Goal: Task Accomplishment & Management: Manage account settings

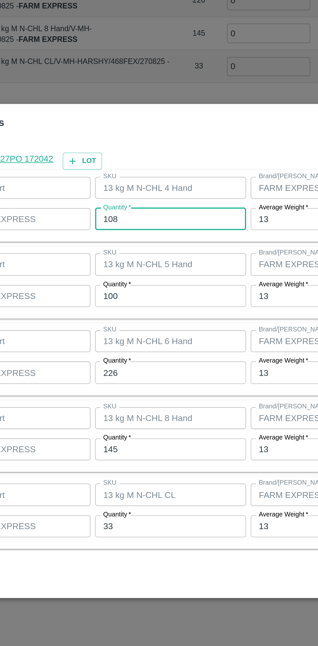
scroll to position [278, 0]
type input "107"
click at [139, 294] on input "100" at bounding box center [147, 292] width 85 height 12
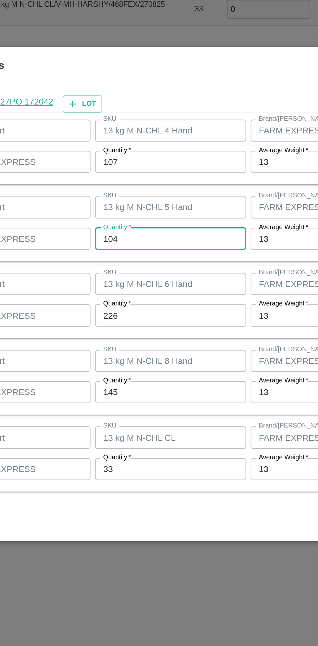
type input "104"
click at [138, 338] on input "226" at bounding box center [147, 335] width 85 height 12
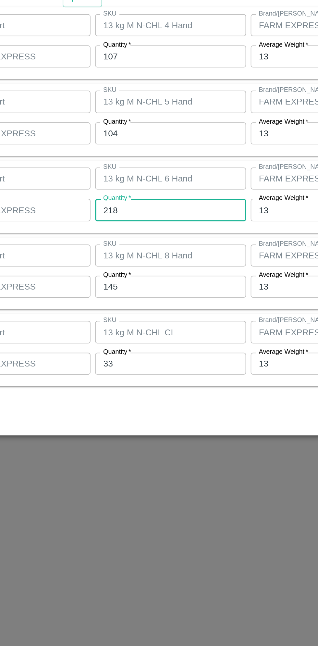
type input "218"
click at [145, 380] on input "145" at bounding box center [147, 378] width 85 height 12
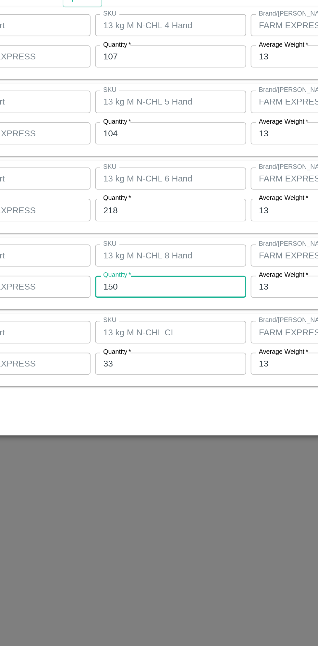
type input "150"
click at [129, 420] on input "33" at bounding box center [147, 421] width 85 height 12
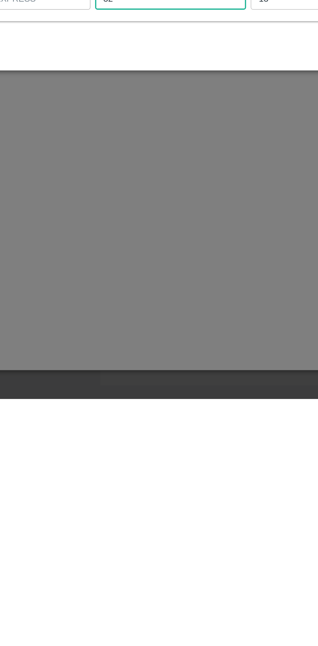
scroll to position [0, 0]
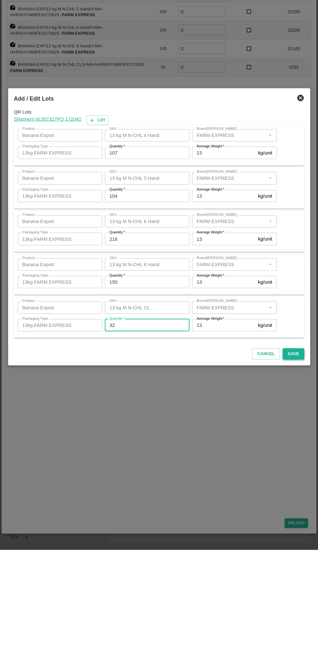
type input "32"
click at [295, 454] on button "Save" at bounding box center [293, 449] width 21 height 11
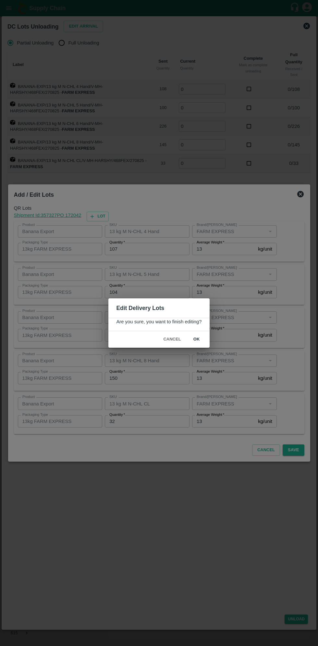
click at [195, 341] on button "ok" at bounding box center [196, 339] width 21 height 11
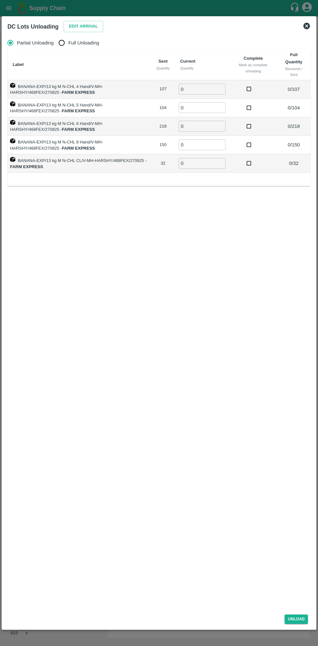
click at [79, 43] on span "Full Unloading" at bounding box center [83, 42] width 31 height 7
click at [68, 43] on input "Full Unloading" at bounding box center [61, 42] width 13 height 13
radio input "true"
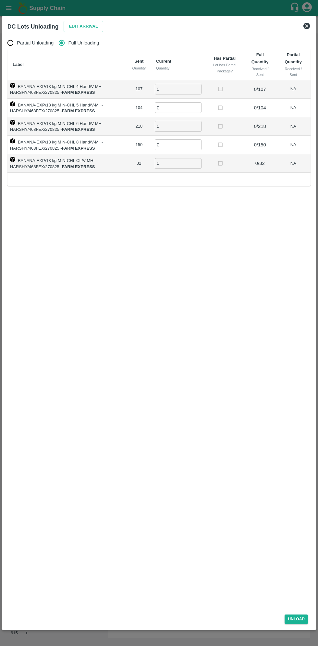
click at [180, 89] on input "0" at bounding box center [178, 89] width 47 height 11
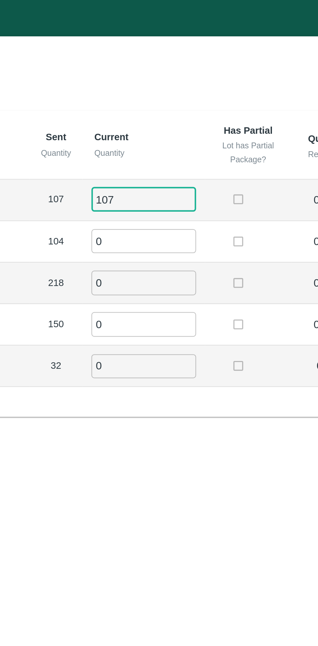
type input "107"
click at [170, 109] on input "0" at bounding box center [178, 107] width 47 height 11
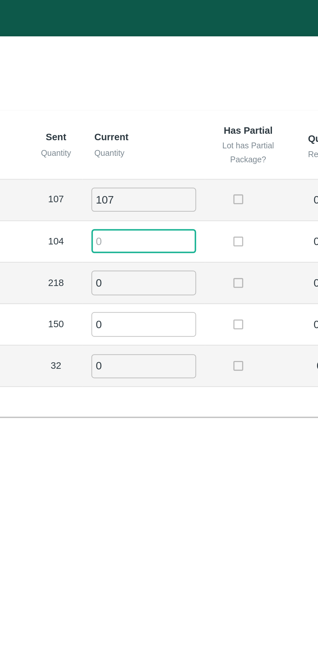
type input "7"
type input "104"
click at [170, 126] on input "0" at bounding box center [178, 126] width 47 height 11
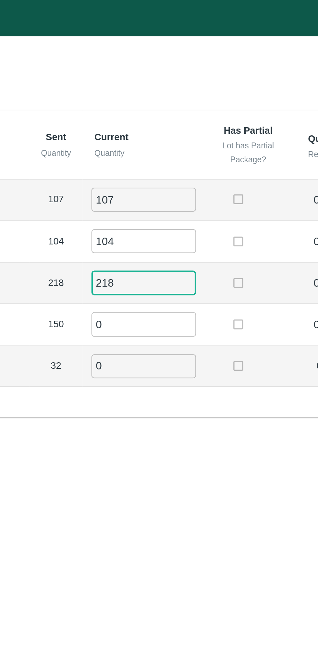
type input "218"
click at [178, 144] on input "0" at bounding box center [178, 144] width 47 height 11
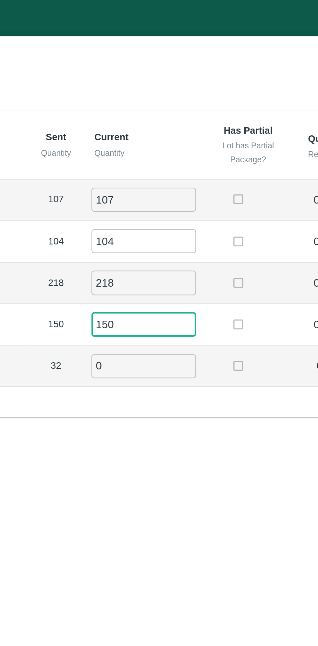
type input "150"
click at [175, 161] on input "0" at bounding box center [178, 163] width 47 height 11
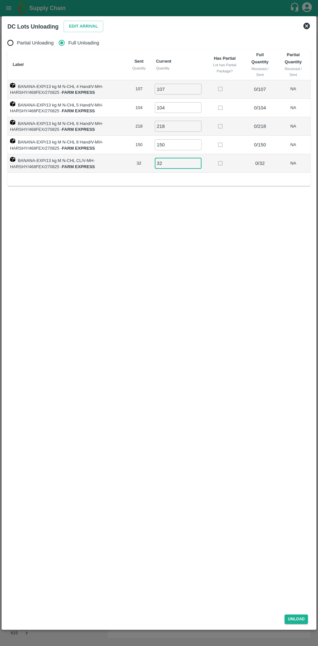
type input "32"
click at [296, 624] on div "Unload" at bounding box center [159, 617] width 308 height 17
click at [300, 620] on button "Unload" at bounding box center [296, 618] width 23 height 9
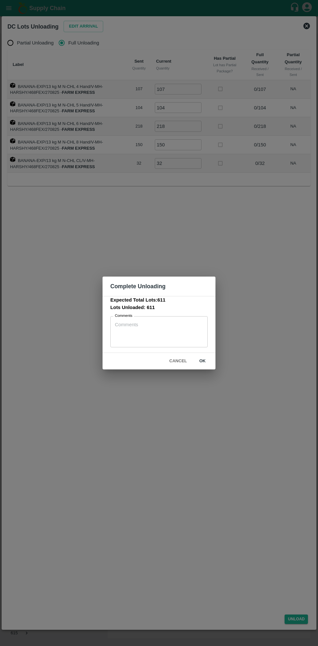
click at [155, 327] on textarea "Comments" at bounding box center [159, 331] width 88 height 20
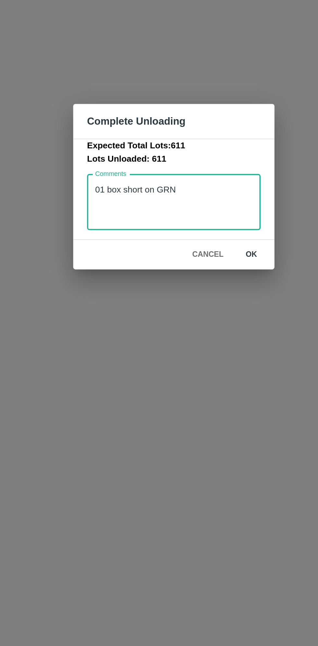
type textarea "01 box short on GRN"
click at [203, 359] on button "ok" at bounding box center [202, 360] width 21 height 11
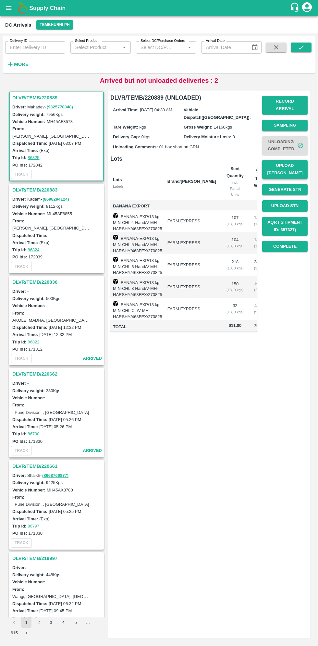
click at [292, 164] on button "Upload [PERSON_NAME]" at bounding box center [284, 169] width 45 height 19
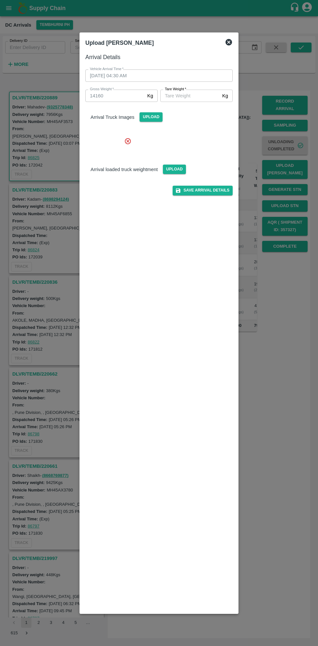
click at [204, 95] on input "[PERSON_NAME]   *" at bounding box center [189, 96] width 59 height 12
type input "5500"
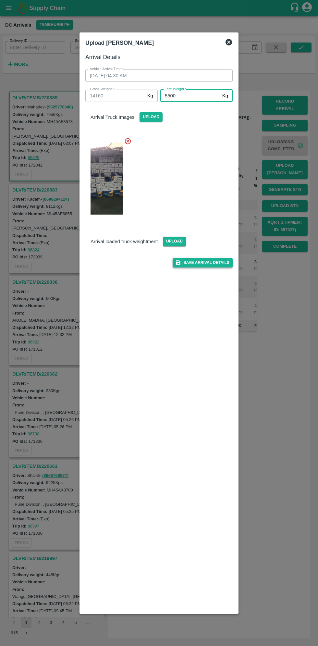
click at [211, 263] on button "Save Arrival Details" at bounding box center [203, 262] width 60 height 9
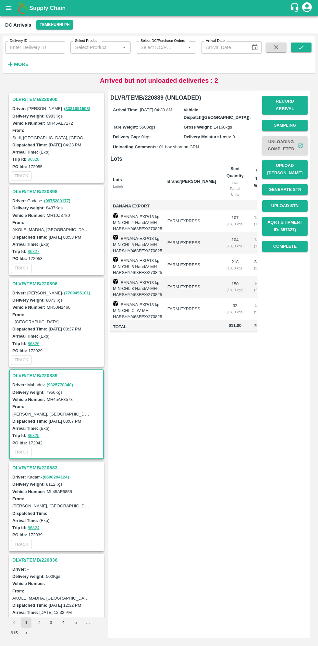
click at [64, 294] on link "( 7709455101 )" at bounding box center [77, 292] width 26 height 5
click at [24, 283] on h3 "DLVR/TEMB/220896" at bounding box center [57, 283] width 90 height 8
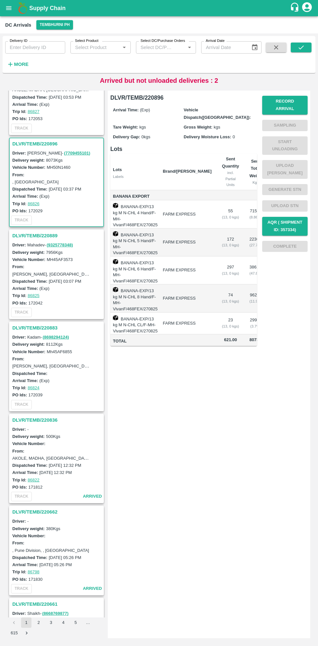
scroll to position [186, 0]
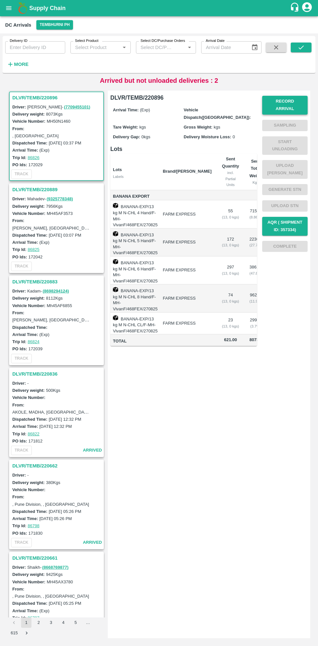
click at [290, 101] on button "Record Arrival" at bounding box center [284, 105] width 45 height 19
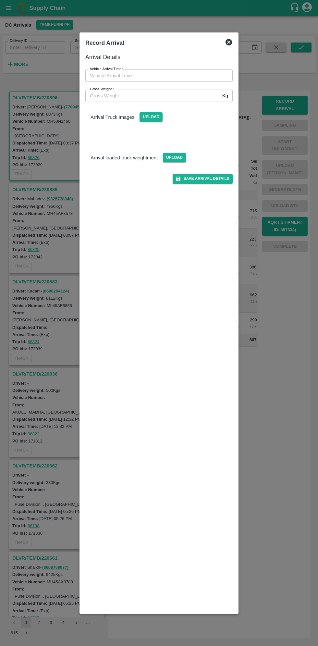
click at [166, 76] on input "Vehicle Arrival Time   *" at bounding box center [156, 75] width 143 height 12
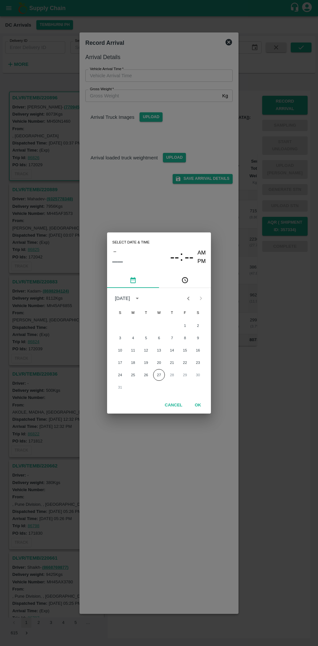
click at [200, 405] on button "OK" at bounding box center [198, 405] width 21 height 11
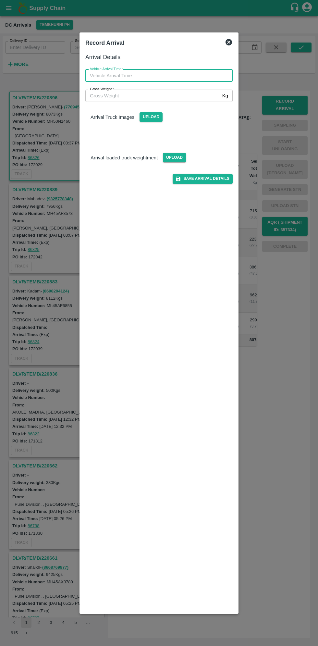
click at [158, 75] on input "Vehicle Arrival Time   *" at bounding box center [156, 75] width 143 height 12
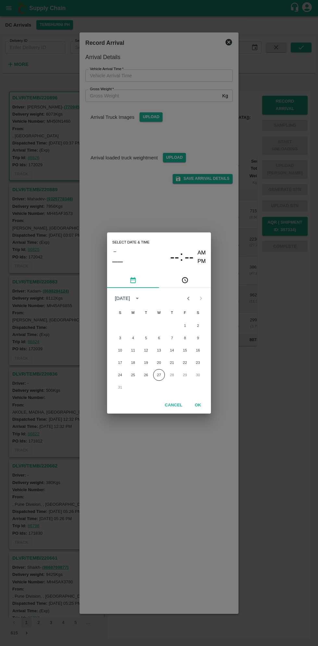
click at [183, 280] on icon "pick time" at bounding box center [184, 280] width 7 height 7
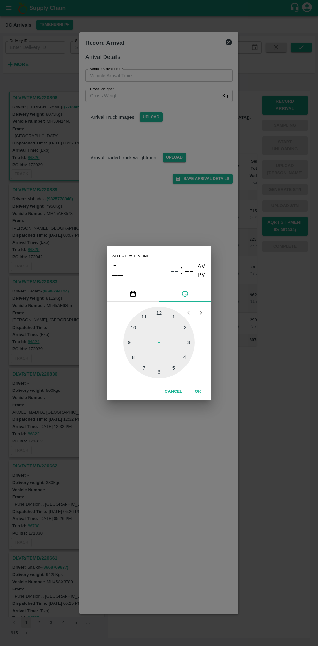
click at [188, 360] on div at bounding box center [158, 342] width 71 height 71
click at [144, 319] on div at bounding box center [158, 342] width 71 height 71
type input "[DATE] 04:55 AM"
click at [204, 392] on button "OK" at bounding box center [198, 391] width 21 height 11
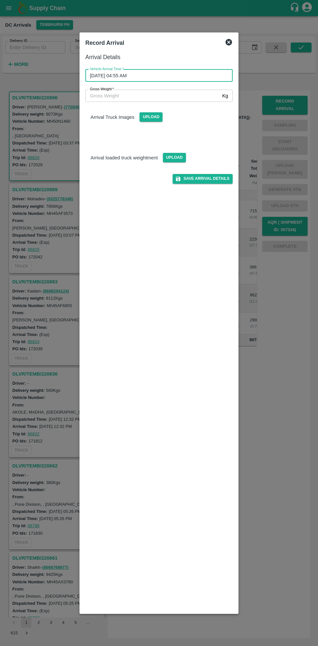
click at [126, 94] on input "Gross Weight   *" at bounding box center [152, 96] width 134 height 12
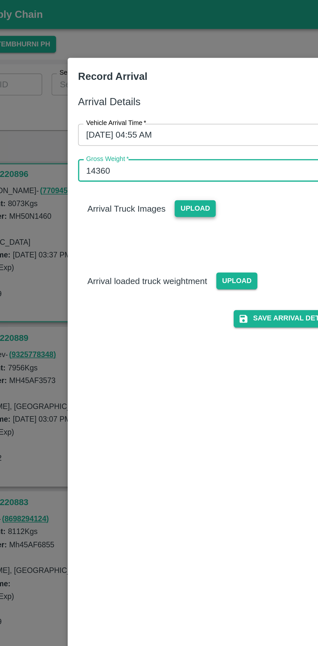
type input "14360"
click at [153, 119] on span "Upload" at bounding box center [151, 116] width 23 height 9
click at [0, 0] on input "Upload" at bounding box center [0, 0] width 0 height 0
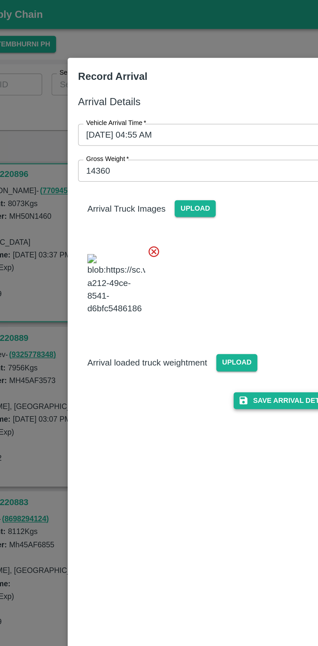
click at [199, 220] on button "Save Arrival Details" at bounding box center [203, 224] width 60 height 9
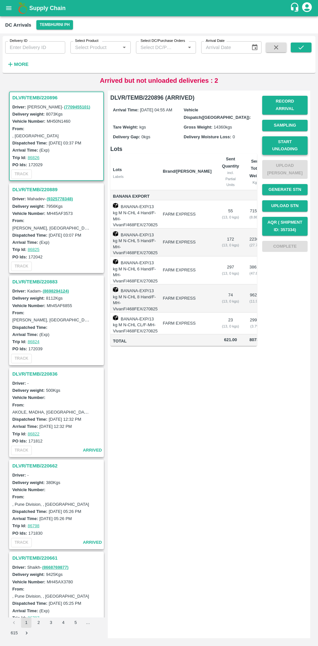
click at [291, 141] on button "Start Unloading" at bounding box center [284, 145] width 45 height 19
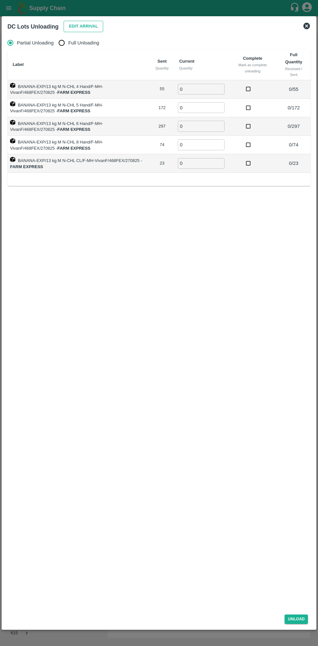
click at [73, 27] on button "Edit Arrival" at bounding box center [84, 26] width 40 height 11
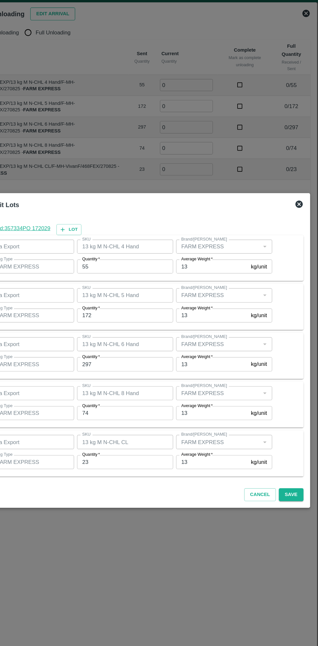
scroll to position [0, 0]
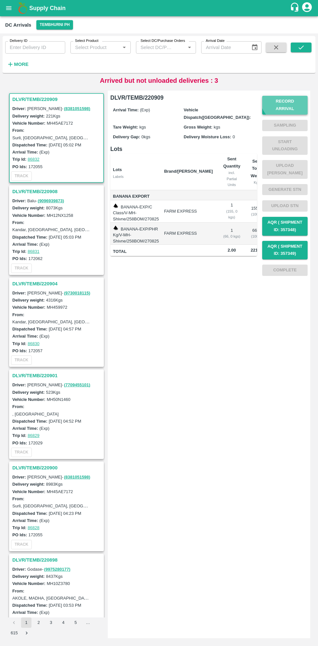
click at [290, 101] on button "Record Arrival" at bounding box center [284, 105] width 45 height 19
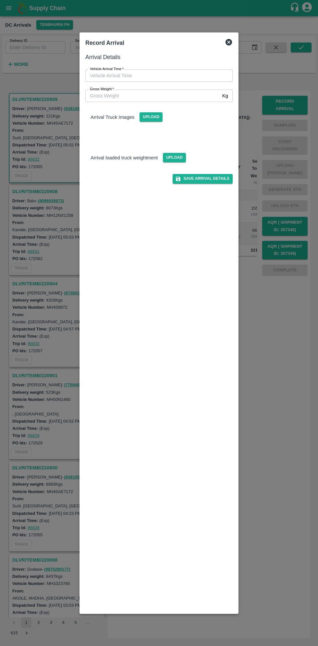
click at [230, 31] on div at bounding box center [159, 323] width 318 height 646
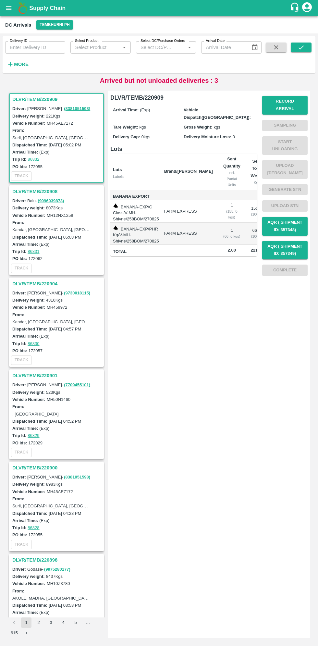
click at [210, 111] on label "Vehicle Dispatch([GEOGRAPHIC_DATA]):" at bounding box center [217, 113] width 67 height 12
click at [38, 46] on input "Delivery ID" at bounding box center [35, 47] width 60 height 12
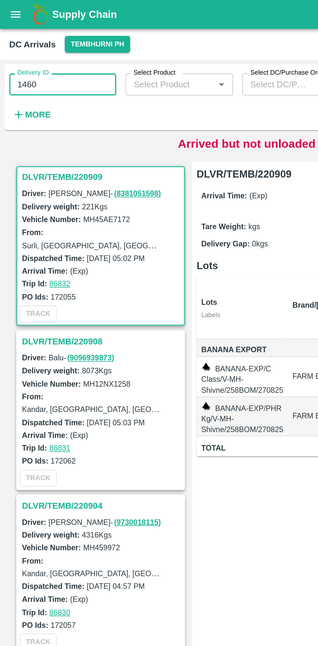
type input "1460"
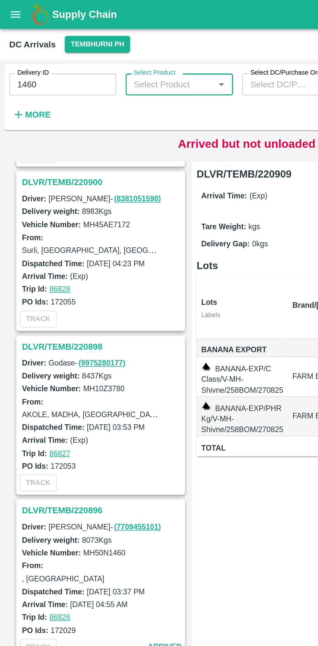
scroll to position [365, 0]
click at [34, 287] on h3 "DLVR/TEMB/220896" at bounding box center [57, 286] width 90 height 8
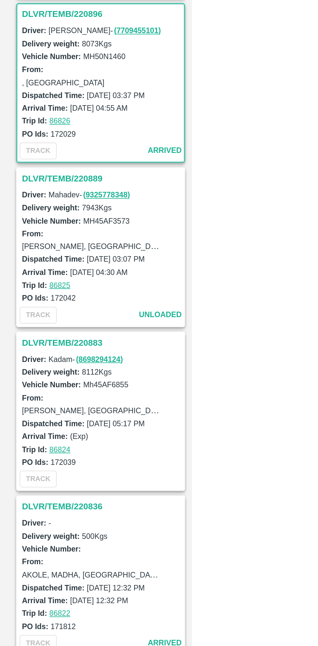
scroll to position [553, 0]
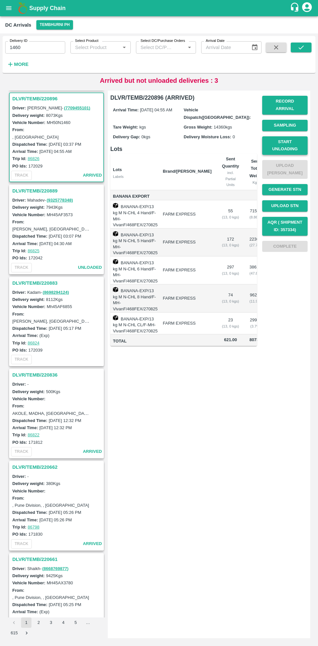
click at [293, 142] on button "Start Unloading" at bounding box center [284, 145] width 45 height 19
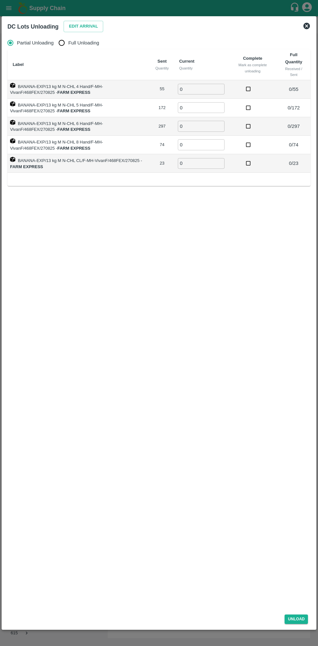
click at [307, 26] on icon at bounding box center [307, 26] width 8 height 8
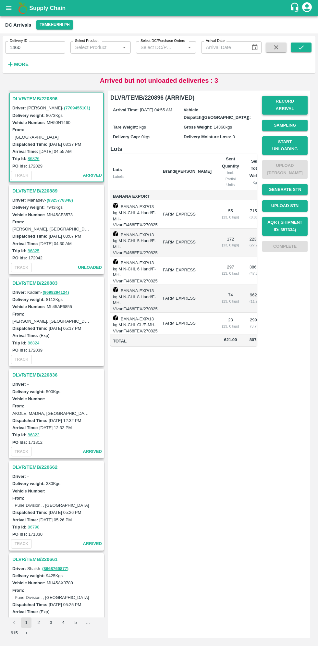
click at [291, 101] on button "Record Arrival" at bounding box center [284, 105] width 45 height 19
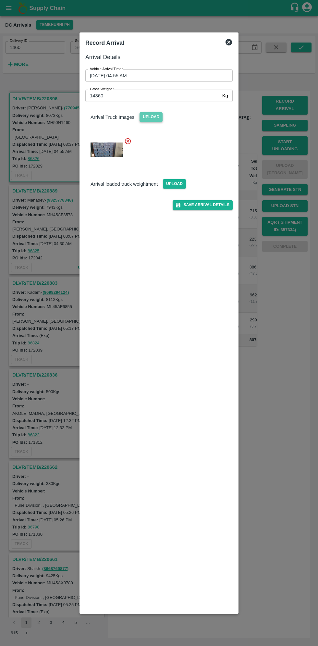
click at [154, 117] on span "Upload" at bounding box center [151, 116] width 23 height 9
click at [0, 0] on input "Upload" at bounding box center [0, 0] width 0 height 0
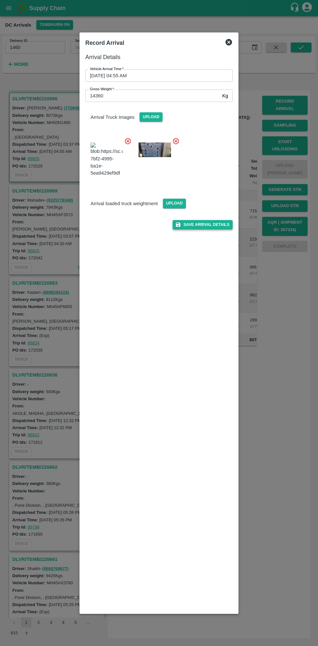
click at [209, 220] on button "Save Arrival Details" at bounding box center [203, 224] width 60 height 9
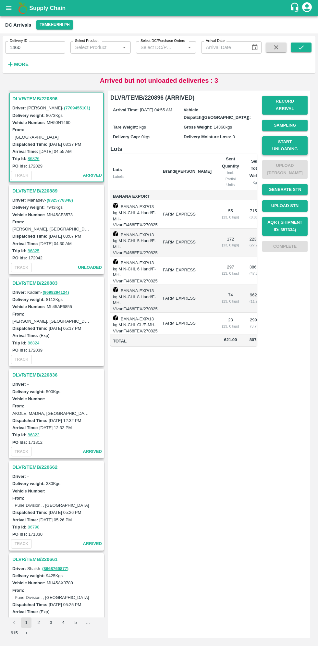
click at [294, 144] on button "Start Unloading" at bounding box center [284, 145] width 45 height 19
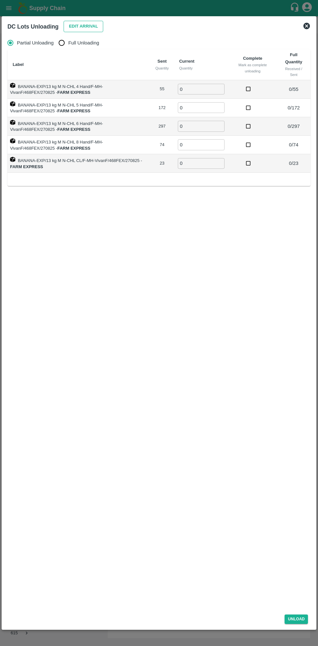
click at [74, 23] on button "Edit Arrival" at bounding box center [84, 26] width 40 height 11
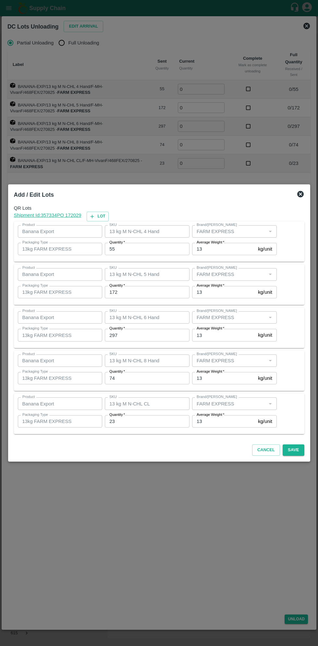
click at [142, 249] on input "55" at bounding box center [147, 249] width 85 height 12
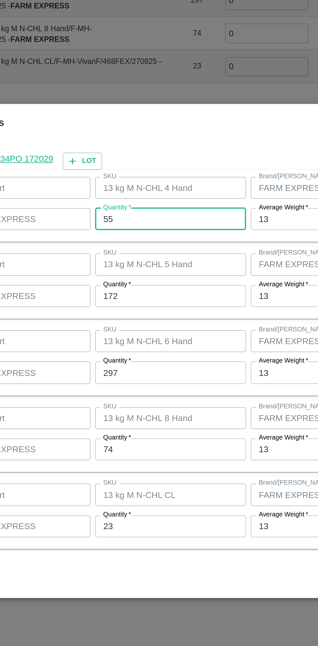
type input "5"
click at [138, 291] on input "172" at bounding box center [147, 292] width 85 height 12
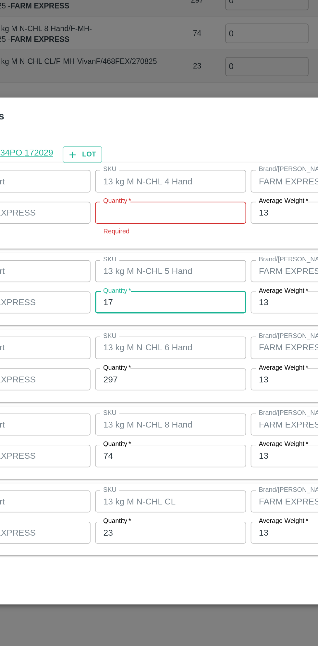
type input "1"
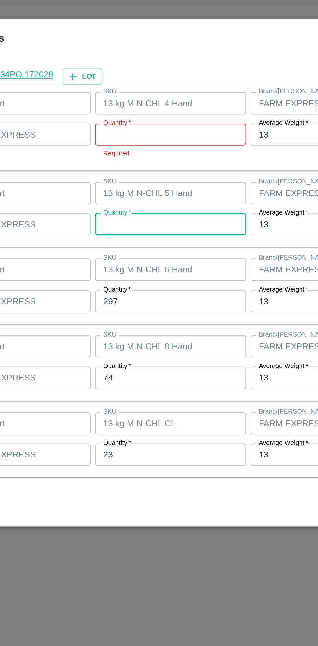
click at [140, 339] on input "297" at bounding box center [147, 339] width 85 height 12
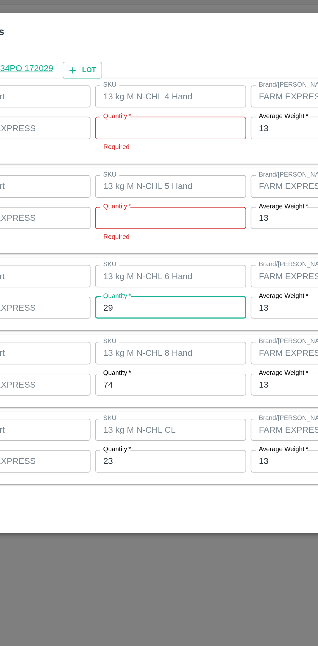
type input "2"
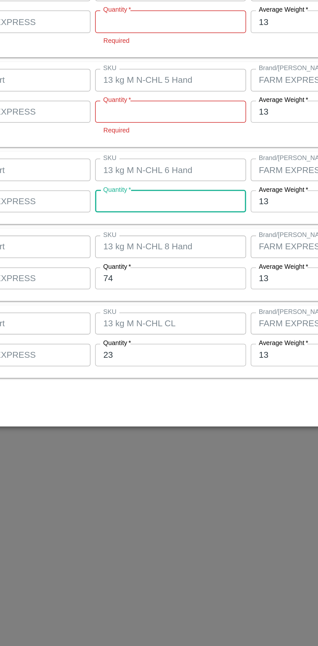
click at [134, 385] on input "74" at bounding box center [147, 385] width 85 height 12
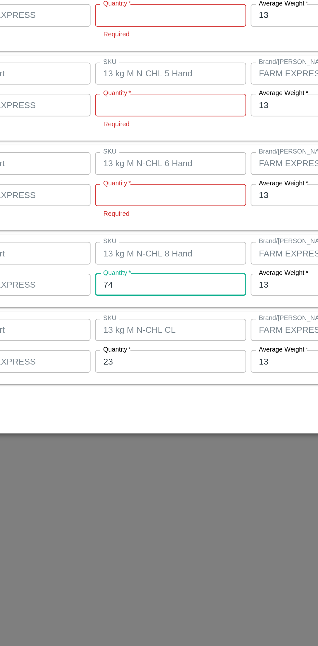
type input "7"
click at [151, 429] on div "Quantity   * 23 Quantity" at bounding box center [145, 432] width 87 height 18
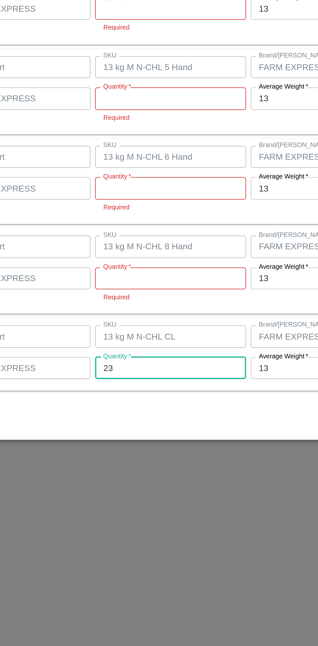
type input "2"
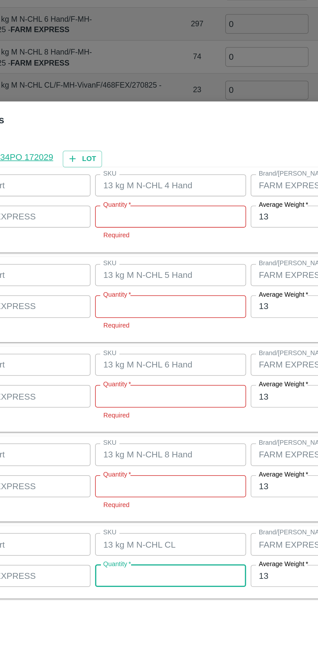
click at [144, 233] on input "Quantity   *" at bounding box center [147, 234] width 85 height 12
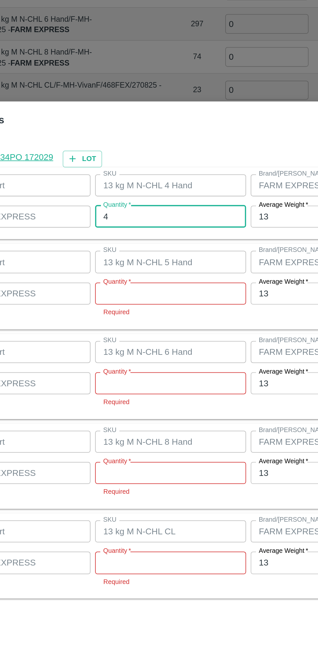
type input "44"
click at [134, 278] on input "Quantity   *" at bounding box center [147, 277] width 85 height 12
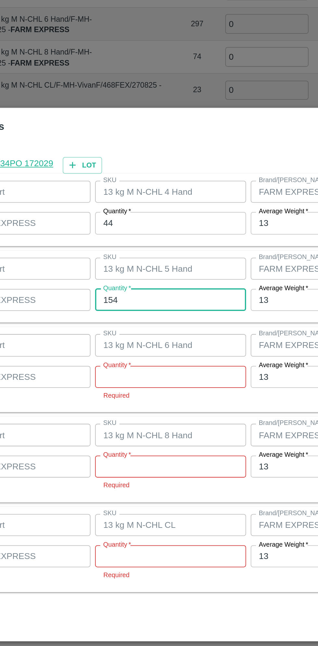
type input "154"
click at [142, 323] on input "Quantity   *" at bounding box center [147, 324] width 85 height 12
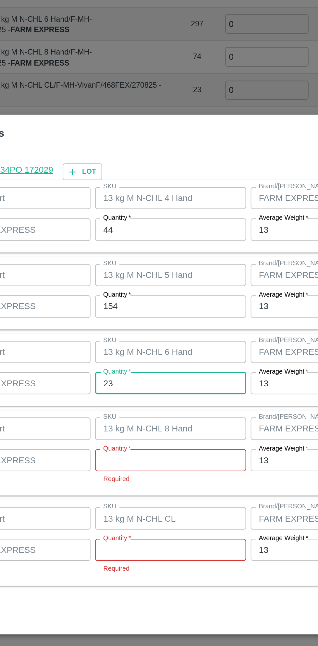
type input "2"
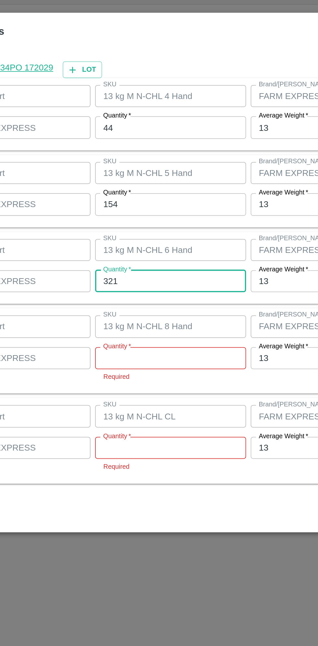
type input "321"
click at [140, 370] on input "Quantity   *" at bounding box center [147, 371] width 85 height 12
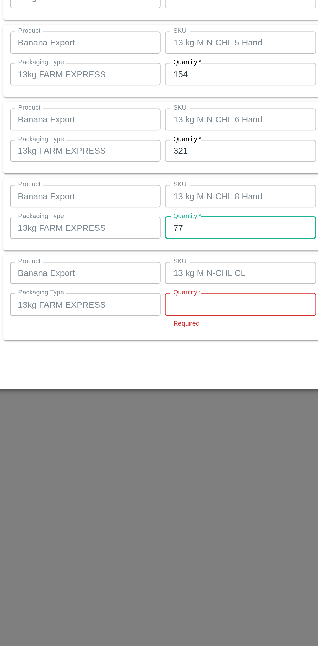
type input "77"
click at [129, 418] on input "Quantity   *" at bounding box center [147, 417] width 85 height 12
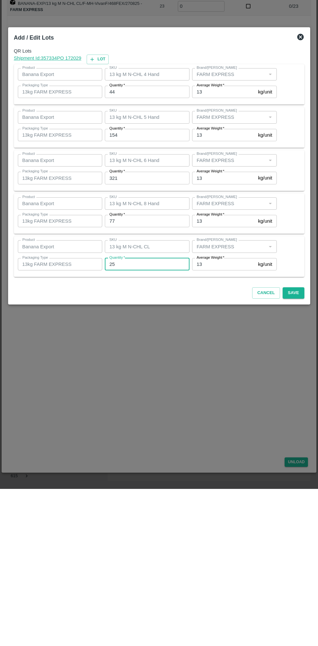
type input "25"
click at [305, 457] on div "Cancel Save" at bounding box center [159, 448] width 296 height 19
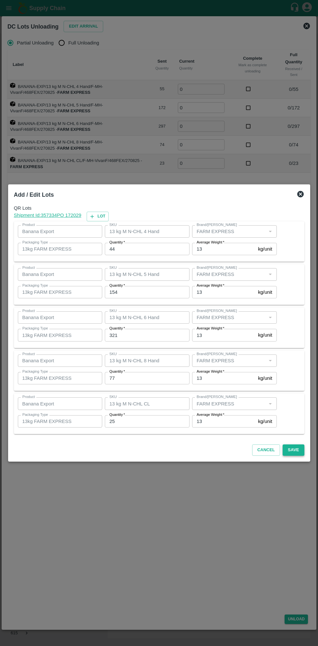
click at [295, 449] on button "Save" at bounding box center [293, 449] width 21 height 11
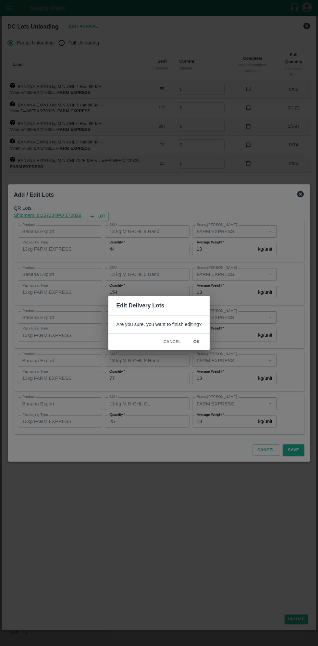
click at [198, 344] on button "ok" at bounding box center [196, 341] width 21 height 11
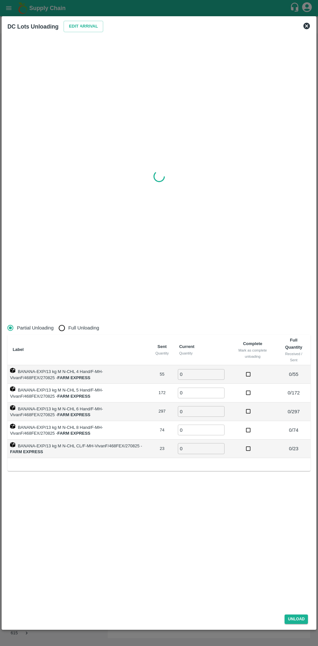
click at [199, 375] on input "0" at bounding box center [201, 374] width 47 height 11
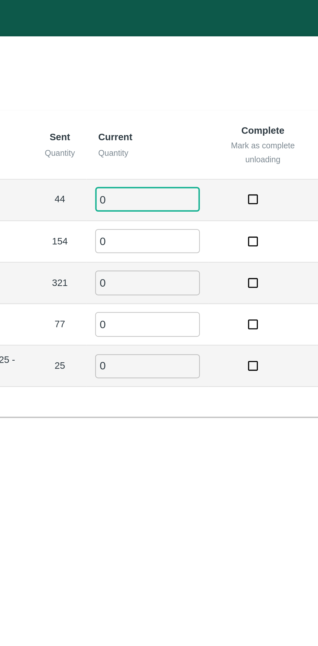
click at [195, 87] on input "0" at bounding box center [201, 89] width 47 height 11
type input "44"
click at [192, 107] on input "0" at bounding box center [201, 107] width 47 height 11
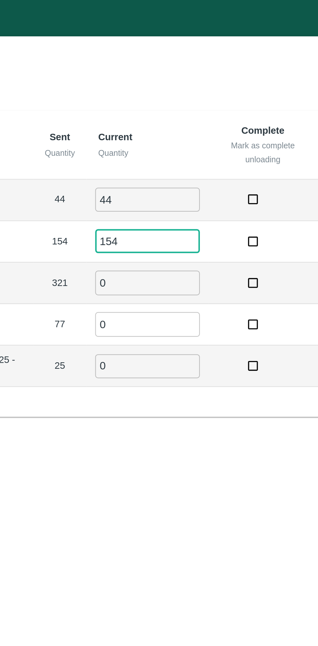
type input "154"
click at [194, 123] on input "0" at bounding box center [201, 126] width 47 height 11
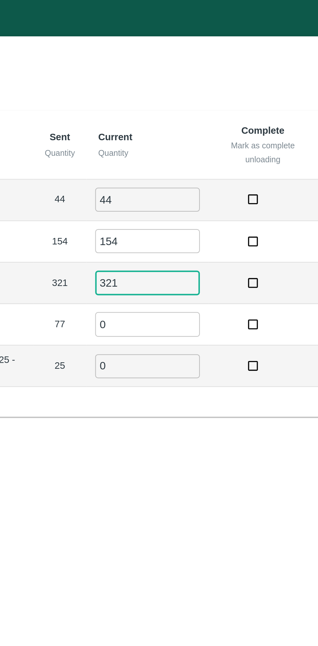
type input "321"
click at [201, 144] on input "0" at bounding box center [201, 144] width 47 height 11
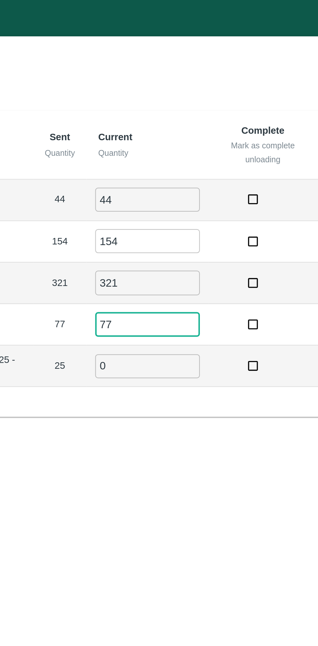
type input "77"
click at [190, 164] on input "0" at bounding box center [201, 163] width 47 height 11
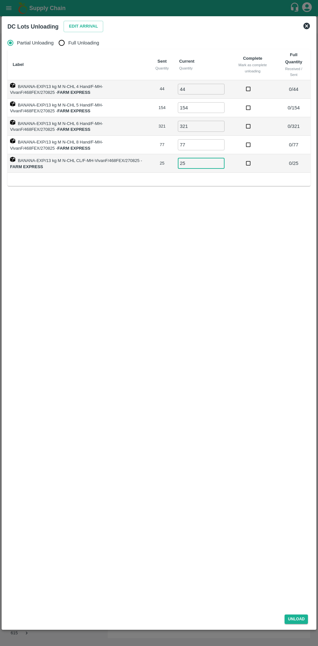
type input "25"
click at [297, 625] on div "Unload" at bounding box center [159, 617] width 308 height 17
click at [293, 620] on button "Unload" at bounding box center [296, 618] width 23 height 9
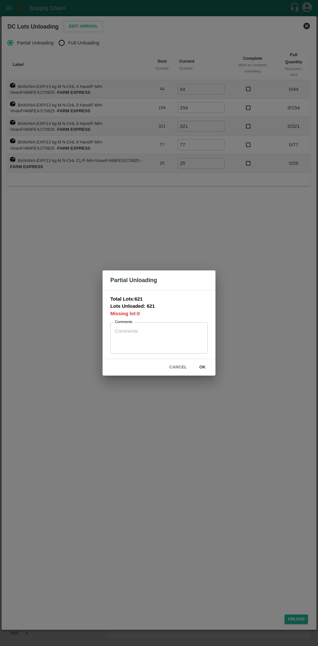
click at [175, 370] on button "Cancel" at bounding box center [178, 367] width 23 height 11
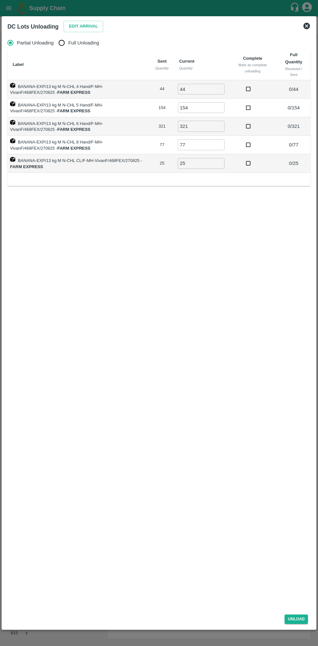
click at [67, 45] on input "Full Unloading" at bounding box center [61, 42] width 13 height 13
radio input "true"
type input "0"
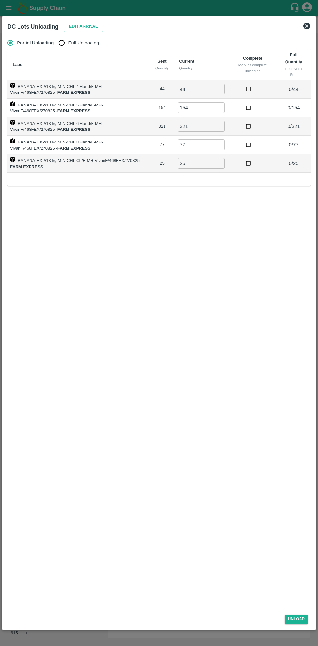
type input "0"
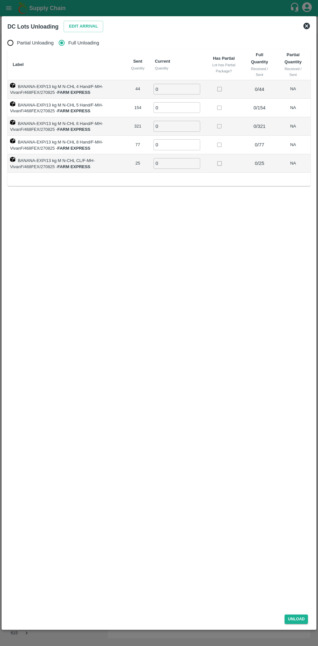
click at [175, 90] on input "0" at bounding box center [177, 89] width 47 height 11
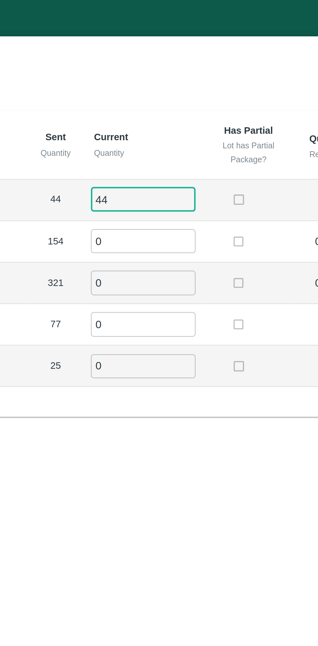
type input "44"
click at [174, 105] on input "0" at bounding box center [177, 107] width 47 height 11
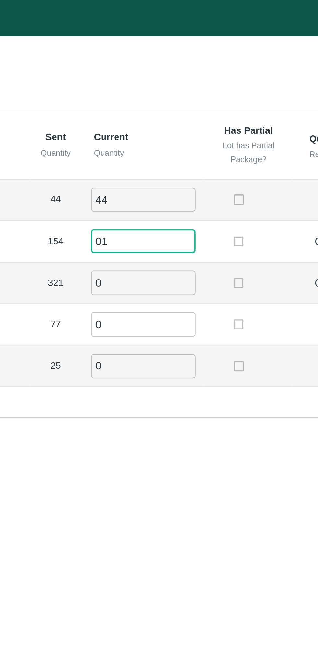
type input "0"
type input "154"
click at [171, 124] on input "0" at bounding box center [177, 126] width 47 height 11
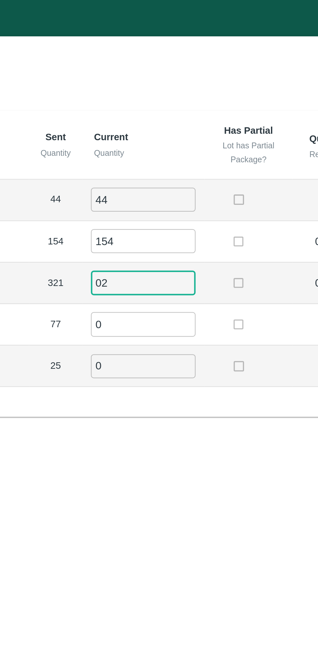
type input "0"
type input "321"
click at [173, 145] on input "0" at bounding box center [177, 144] width 47 height 11
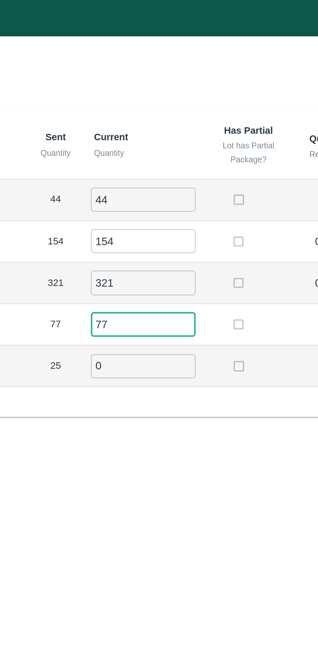
type input "77"
click at [167, 162] on input "0" at bounding box center [177, 163] width 47 height 11
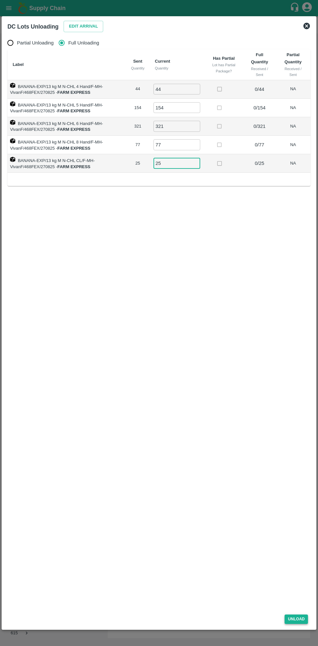
type input "25"
click at [297, 620] on button "Unload" at bounding box center [296, 618] width 23 height 9
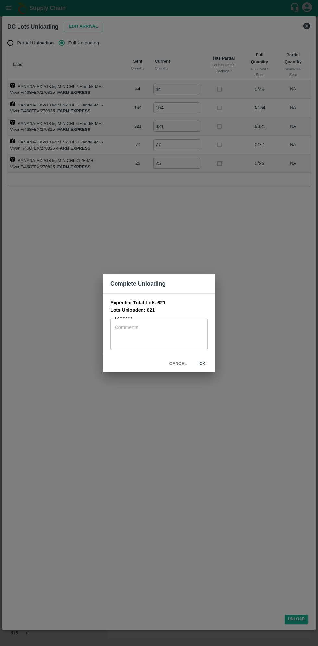
click at [203, 361] on button "ok" at bounding box center [202, 363] width 21 height 11
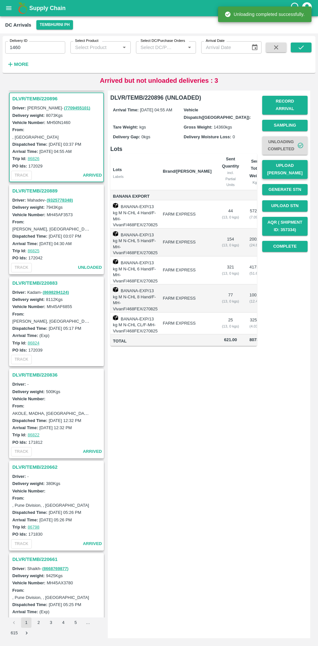
click at [288, 160] on button "Upload [PERSON_NAME]" at bounding box center [284, 169] width 45 height 19
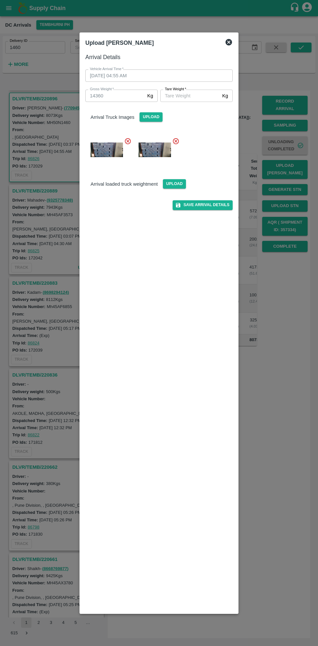
click at [203, 95] on input "[PERSON_NAME]   *" at bounding box center [189, 96] width 59 height 12
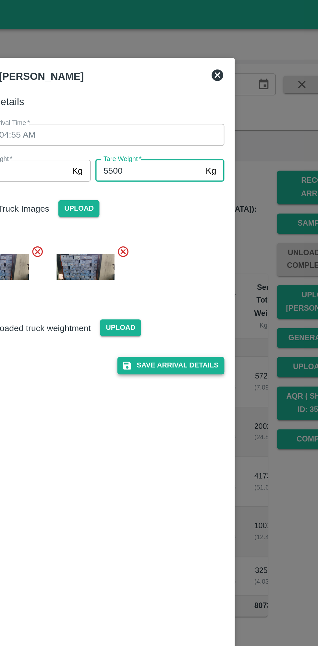
type input "5500"
click at [209, 204] on button "Save Arrival Details" at bounding box center [203, 204] width 60 height 9
